Goal: Submit feedback/report problem: Submit feedback/report problem

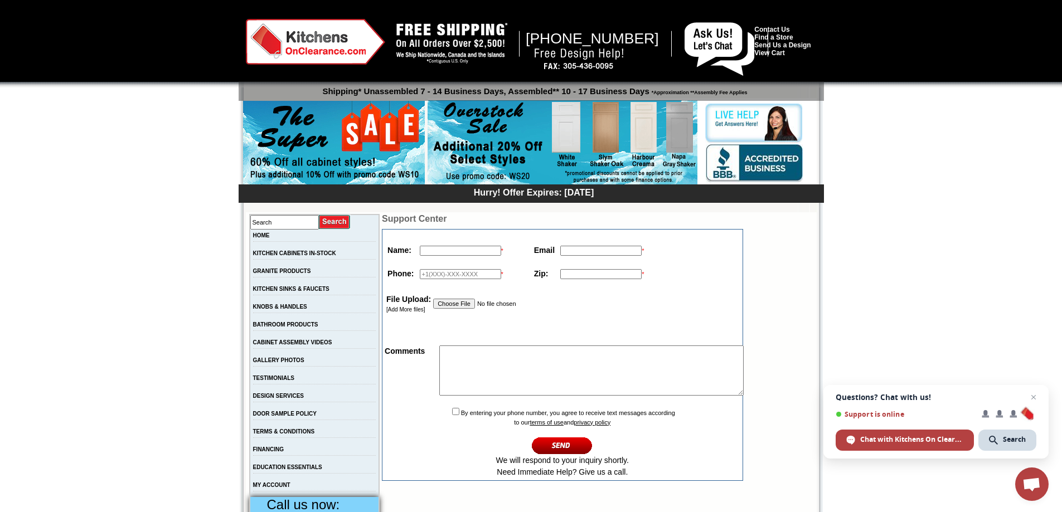
click at [448, 250] on input "text" at bounding box center [460, 251] width 81 height 10
type input "[PERSON_NAME]"
type input "[EMAIL_ADDRESS][DOMAIN_NAME]"
type input "19548256216"
type input "33063"
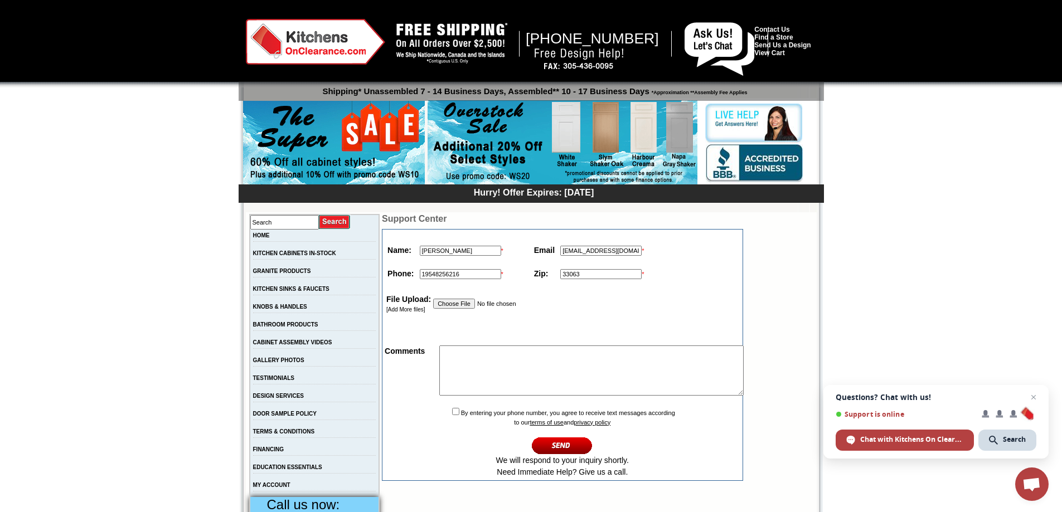
drag, startPoint x: 645, startPoint y: 253, endPoint x: 547, endPoint y: 256, distance: 98.2
click at [547, 256] on tr "Name: [PERSON_NAME] * Email [EMAIL_ADDRESS][DOMAIN_NAME] *" at bounding box center [516, 250] width 262 height 17
type input "[EMAIL_ADDRESS][DOMAIN_NAME]"
drag, startPoint x: 594, startPoint y: 270, endPoint x: 506, endPoint y: 271, distance: 88.1
click at [506, 271] on tr "Phone: [PHONE_NUMBER] * Zip: 33063 *" at bounding box center [516, 273] width 262 height 17
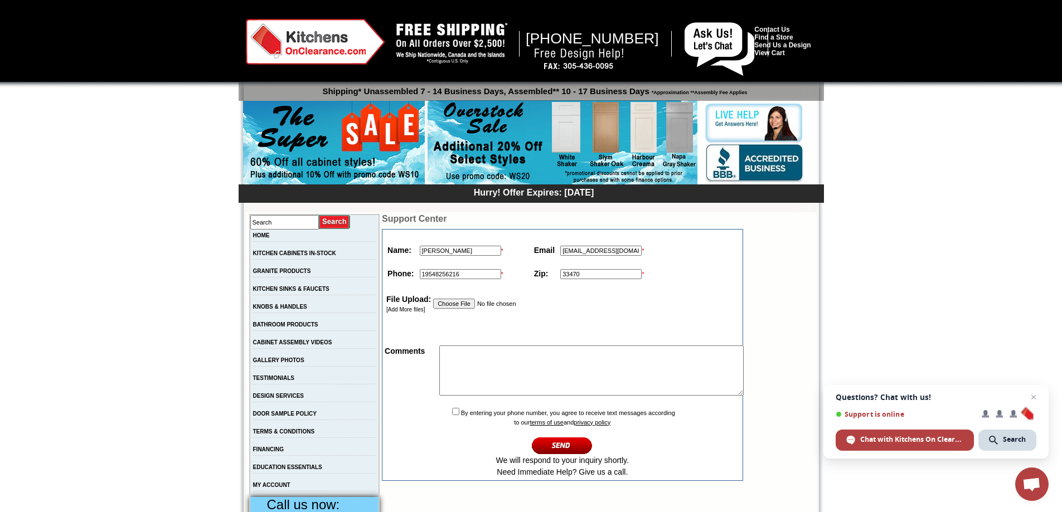
type input "33470"
click at [420, 273] on input "19548256216" at bounding box center [460, 274] width 81 height 10
drag, startPoint x: 413, startPoint y: 274, endPoint x: 396, endPoint y: 274, distance: 16.7
click at [396, 274] on tr "Phone: [PHONE_NUMBER] * Zip: 33470 *" at bounding box center [516, 273] width 262 height 17
type input "9548256216"
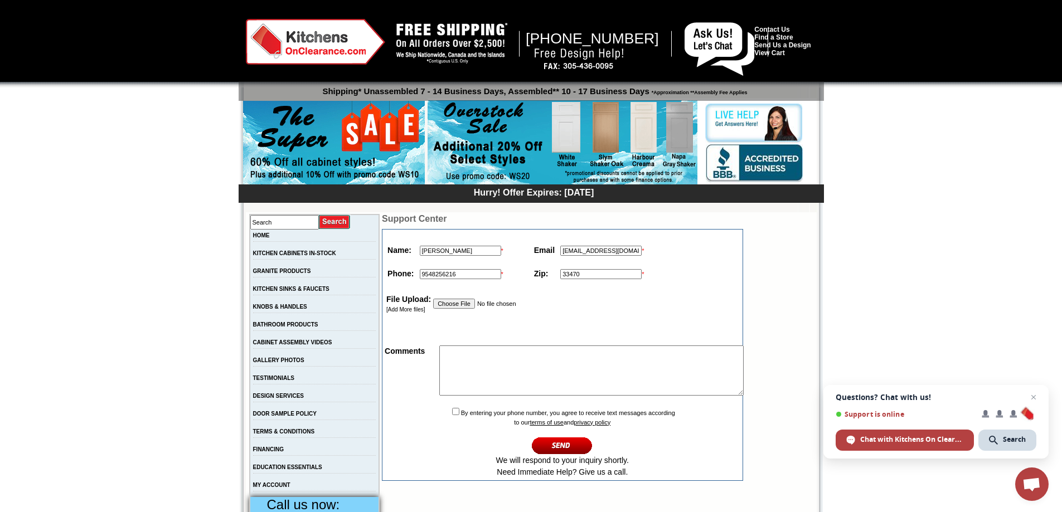
click at [451, 357] on textarea at bounding box center [591, 371] width 304 height 50
click at [459, 360] on textarea at bounding box center [591, 371] width 304 height 50
paste textarea "Hi. I’m [PERSON_NAME], and I specialize in developing Excel/Google Sheets-based…"
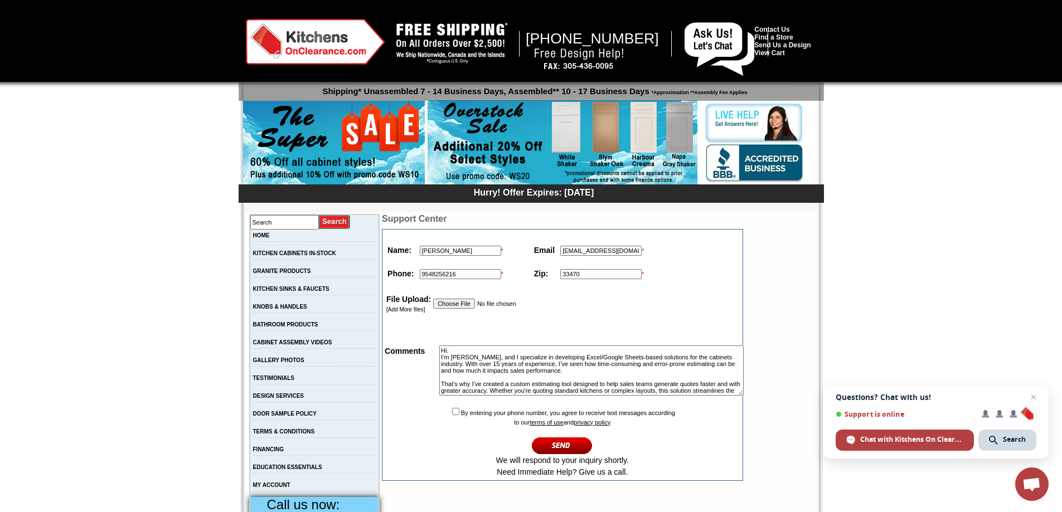
click at [442, 351] on textarea "Hi. I’m [PERSON_NAME], and I specialize in developing Excel/Google Sheets-based…" at bounding box center [591, 371] width 304 height 50
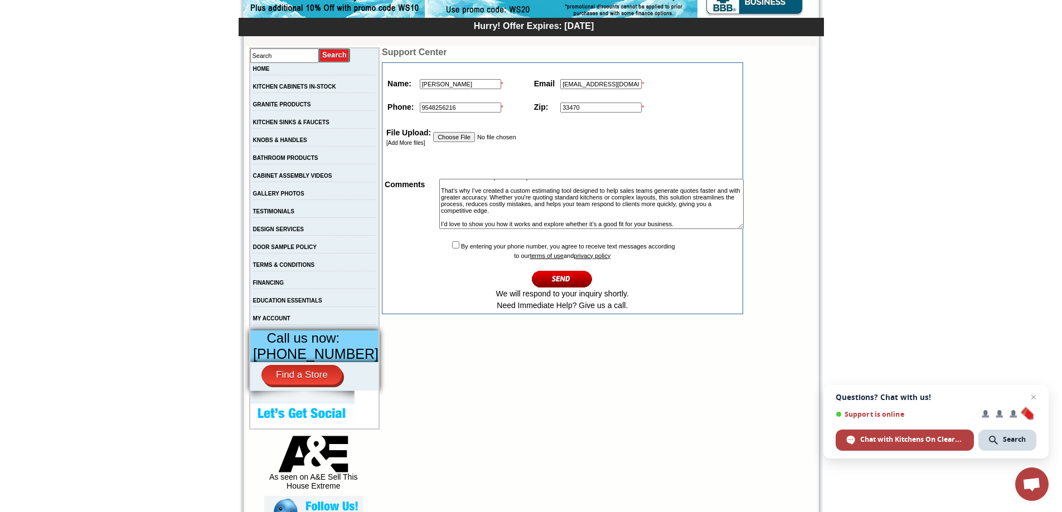
scroll to position [167, 0]
type textarea "Hi. I’m [PERSON_NAME], and I specialize in developing Excel/Google Sheets-based…"
click at [452, 248] on input "checkbox" at bounding box center [455, 244] width 7 height 7
checkbox input "true"
click at [552, 284] on input "image" at bounding box center [562, 278] width 61 height 18
